Goal: Task Accomplishment & Management: Manage account settings

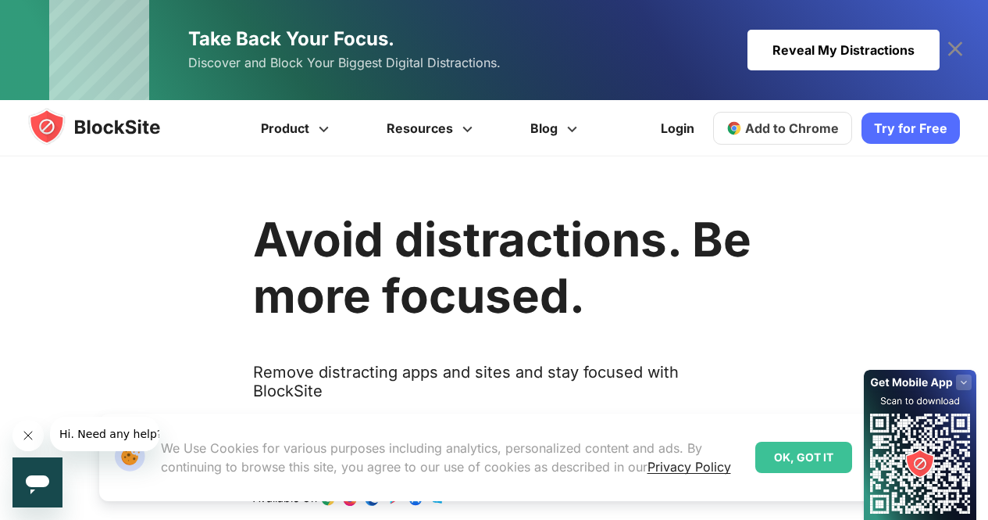
click at [803, 123] on span "Add to Chrome" at bounding box center [792, 128] width 94 height 16
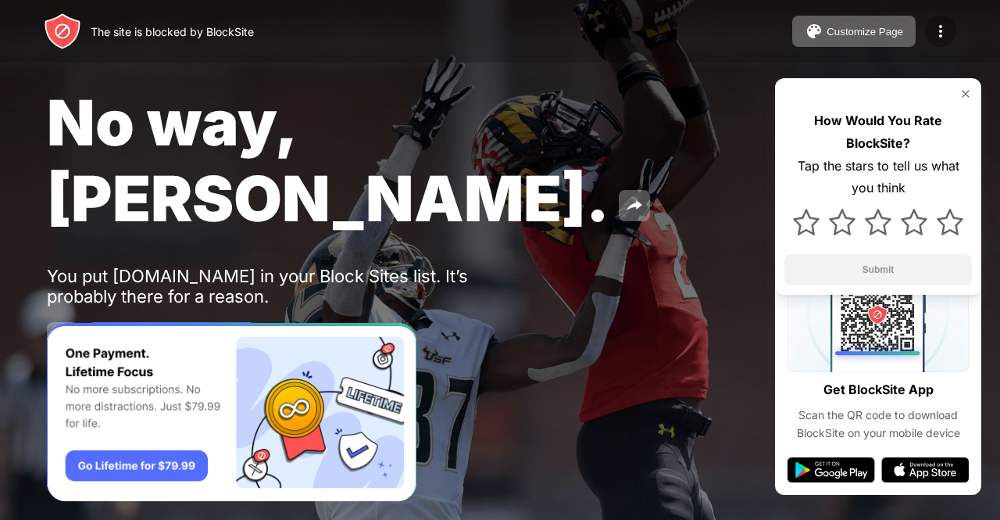
click at [940, 33] on img at bounding box center [940, 31] width 19 height 19
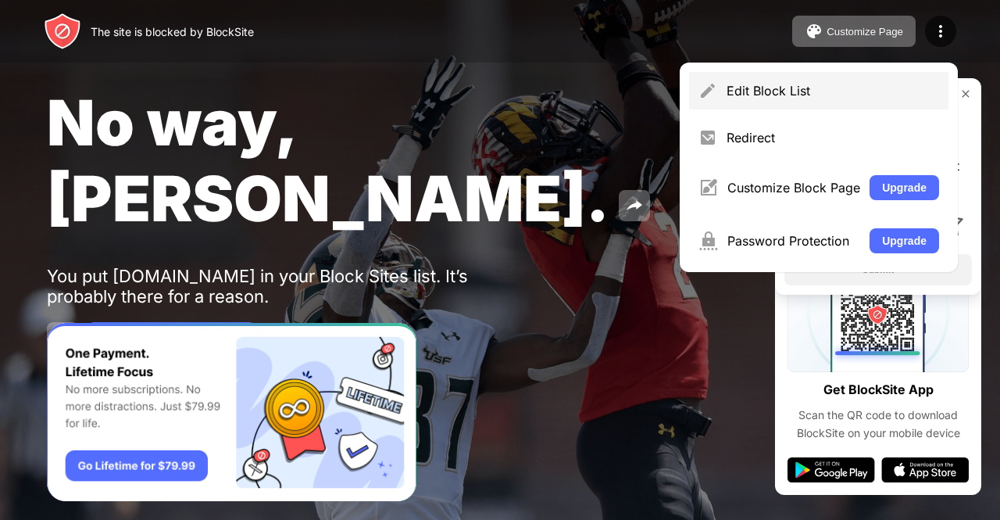
click at [873, 88] on div "Edit Block List" at bounding box center [833, 91] width 213 height 16
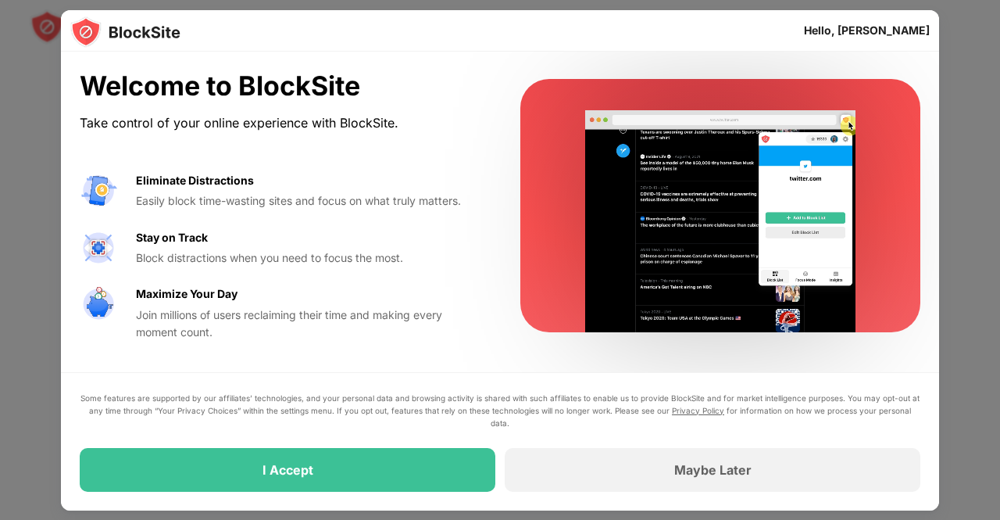
click at [130, 465] on div "I Accept" at bounding box center [288, 470] width 416 height 44
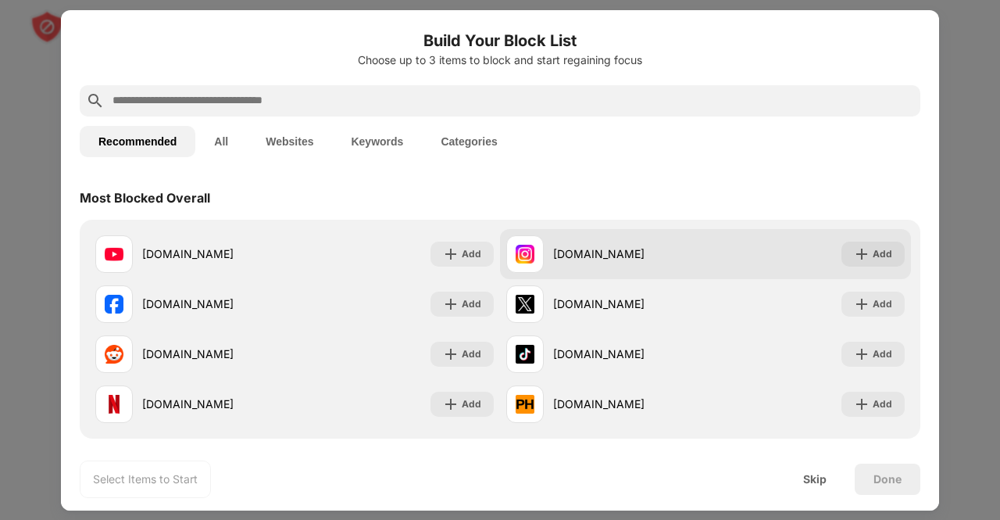
click at [865, 245] on div "Add" at bounding box center [873, 253] width 63 height 25
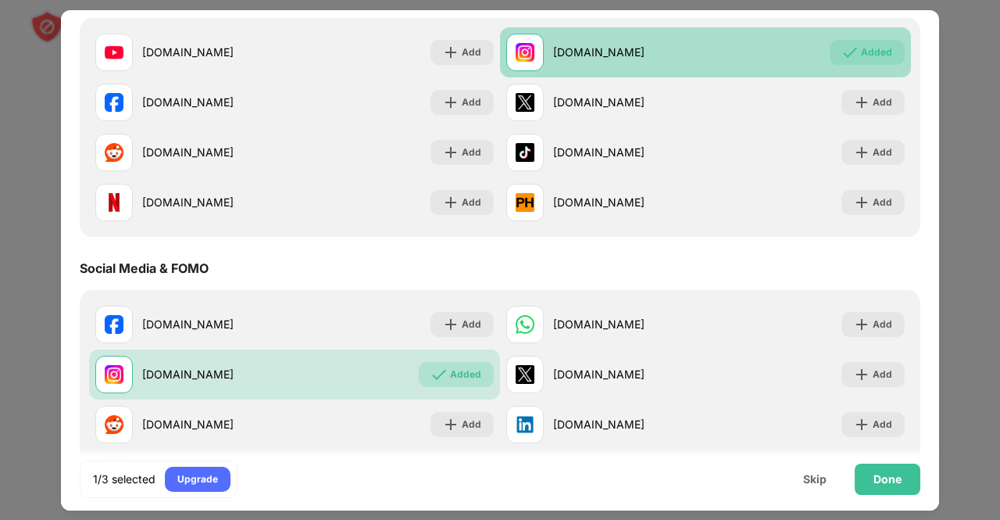
scroll to position [202, 0]
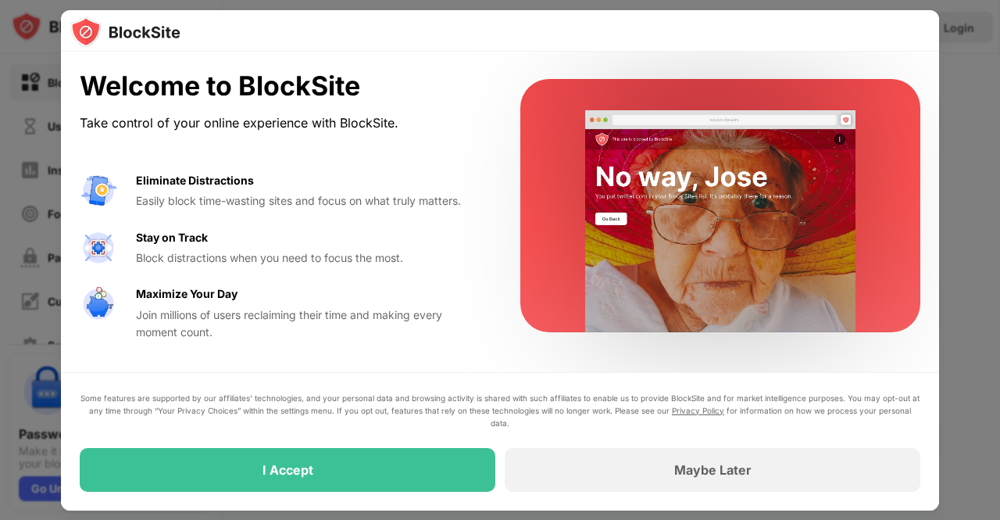
click at [173, 488] on div "I Accept" at bounding box center [288, 470] width 416 height 44
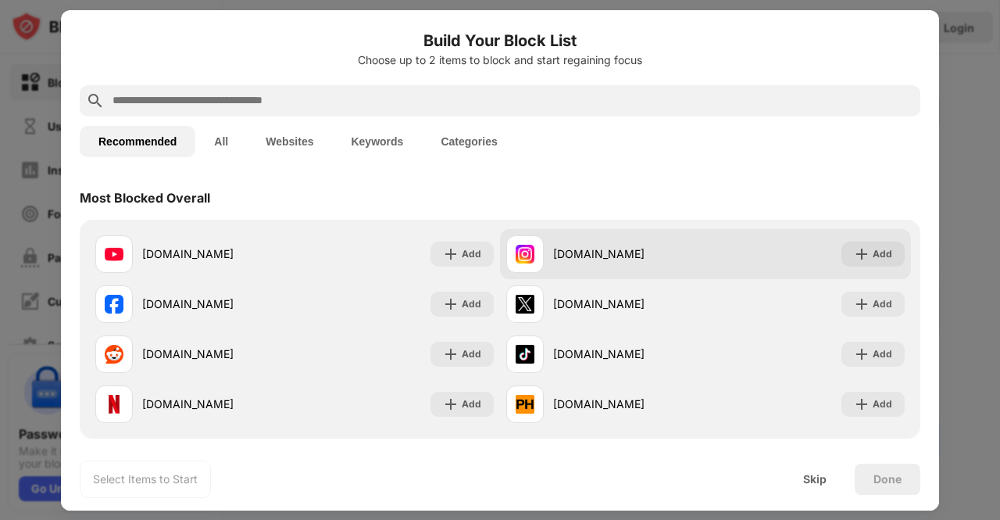
click at [873, 252] on div "Add" at bounding box center [883, 254] width 20 height 16
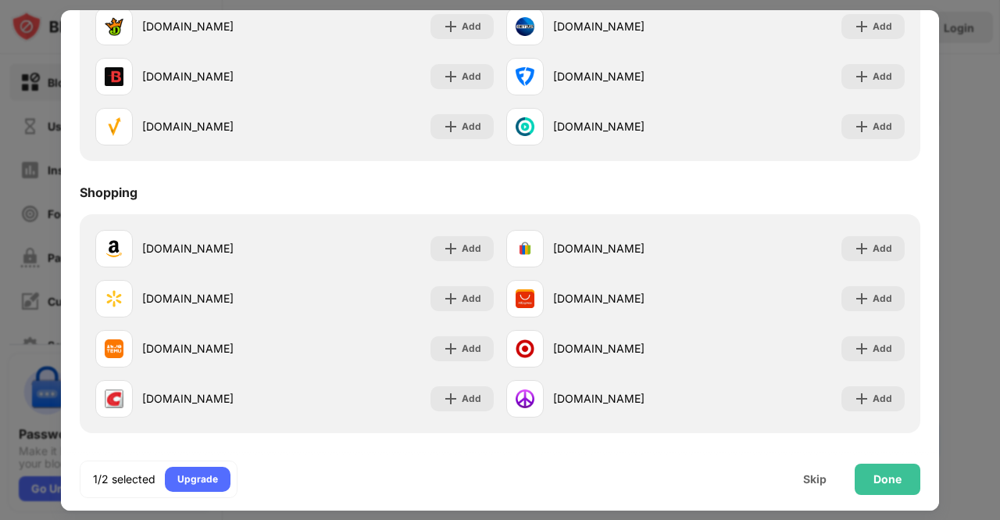
scroll to position [1638, 0]
click at [881, 473] on div "Done" at bounding box center [888, 479] width 28 height 13
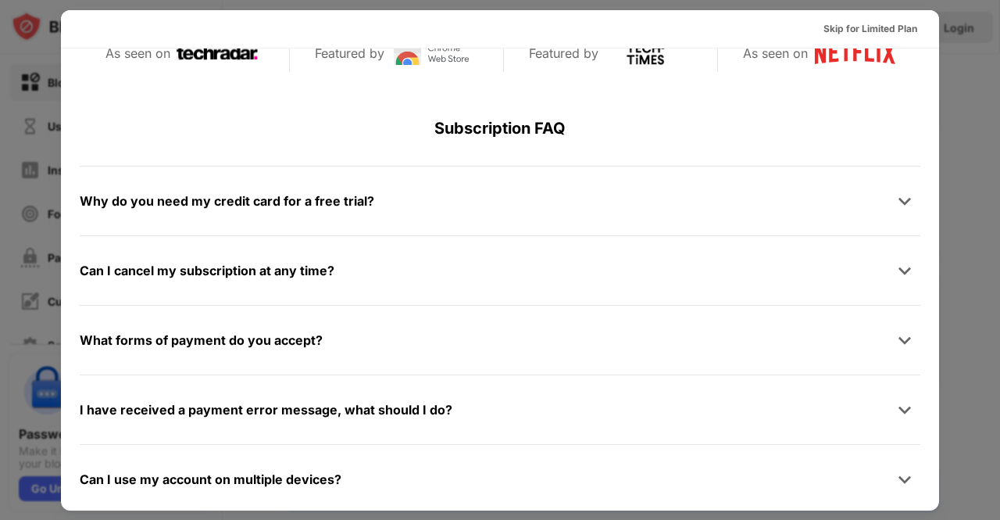
scroll to position [741, 0]
